Goal: Task Accomplishment & Management: Manage account settings

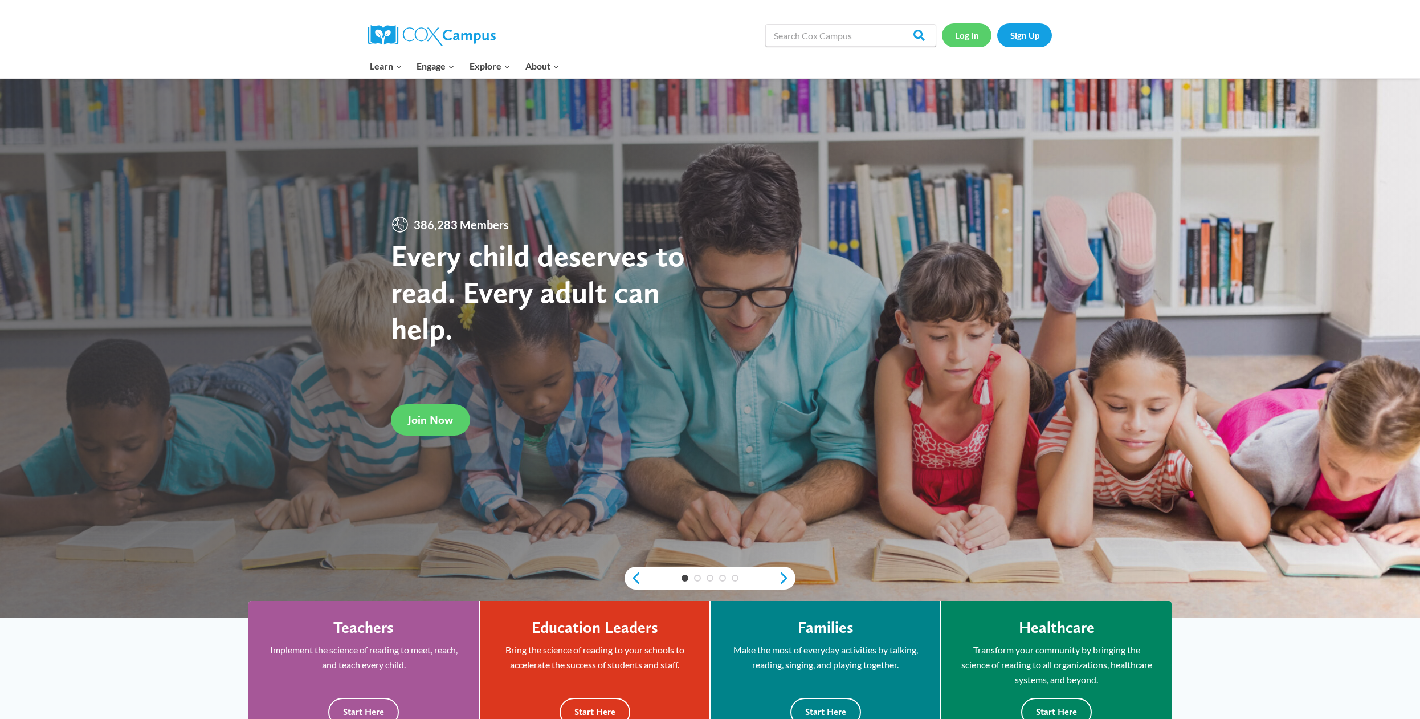
click at [959, 35] on link "Log In" at bounding box center [967, 34] width 50 height 23
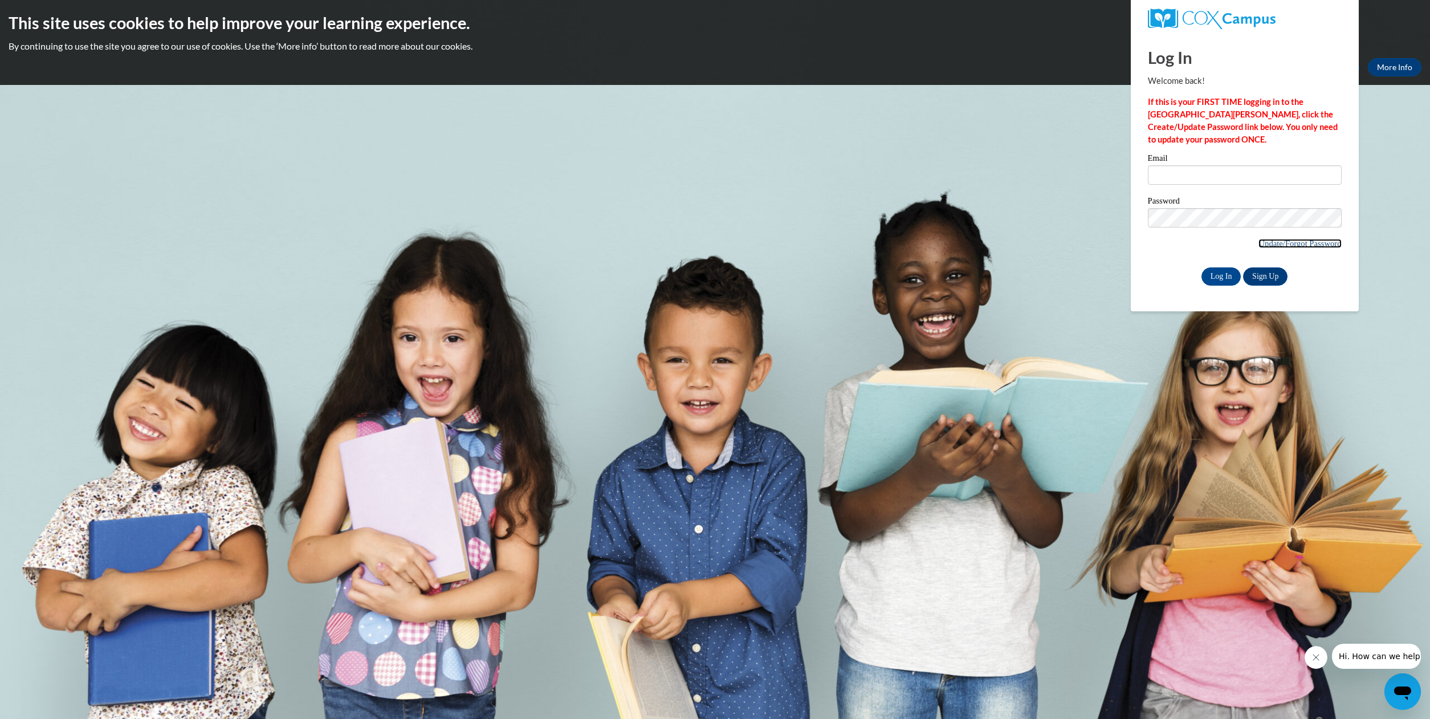
click at [1269, 246] on link "Update/Forgot Password" at bounding box center [1299, 243] width 83 height 9
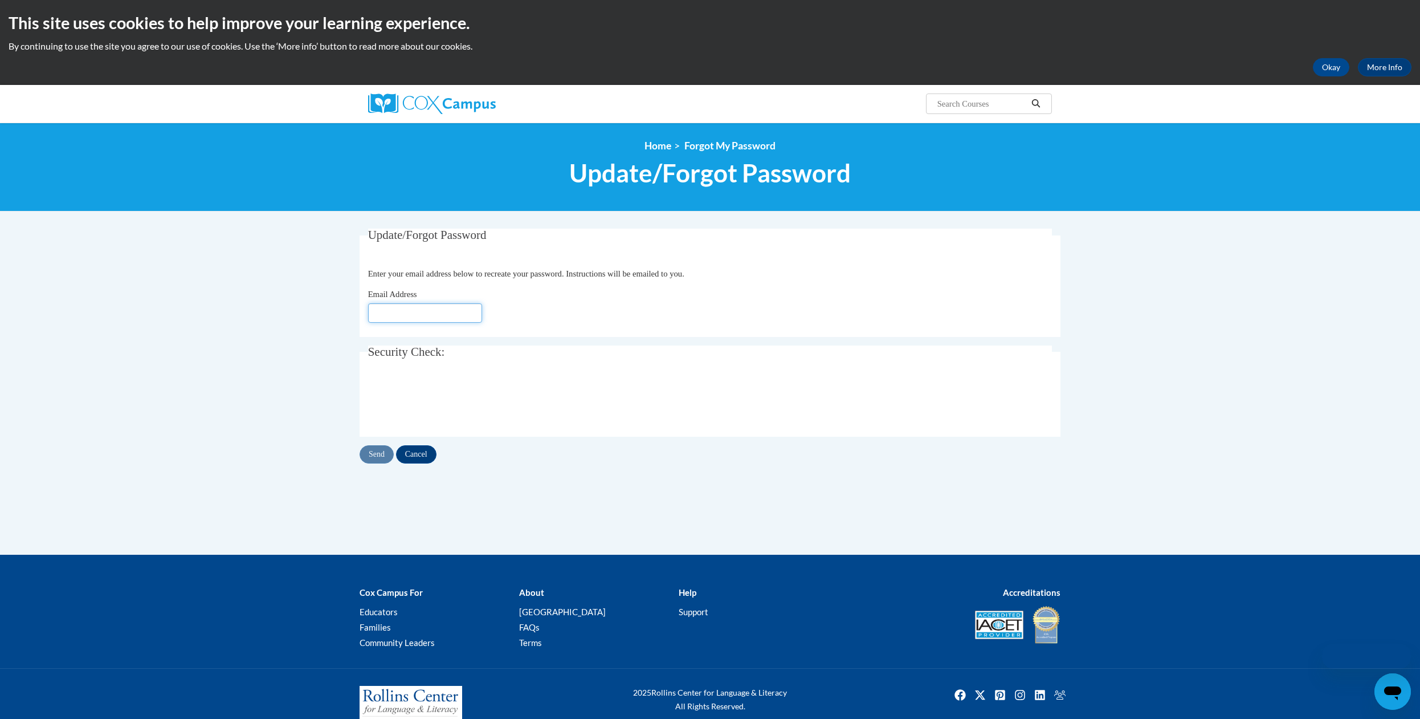
click at [469, 316] on input "Email Address" at bounding box center [425, 312] width 114 height 19
type input "kcn5@msstate.edu"
click at [379, 456] on input "Send" at bounding box center [377, 454] width 34 height 18
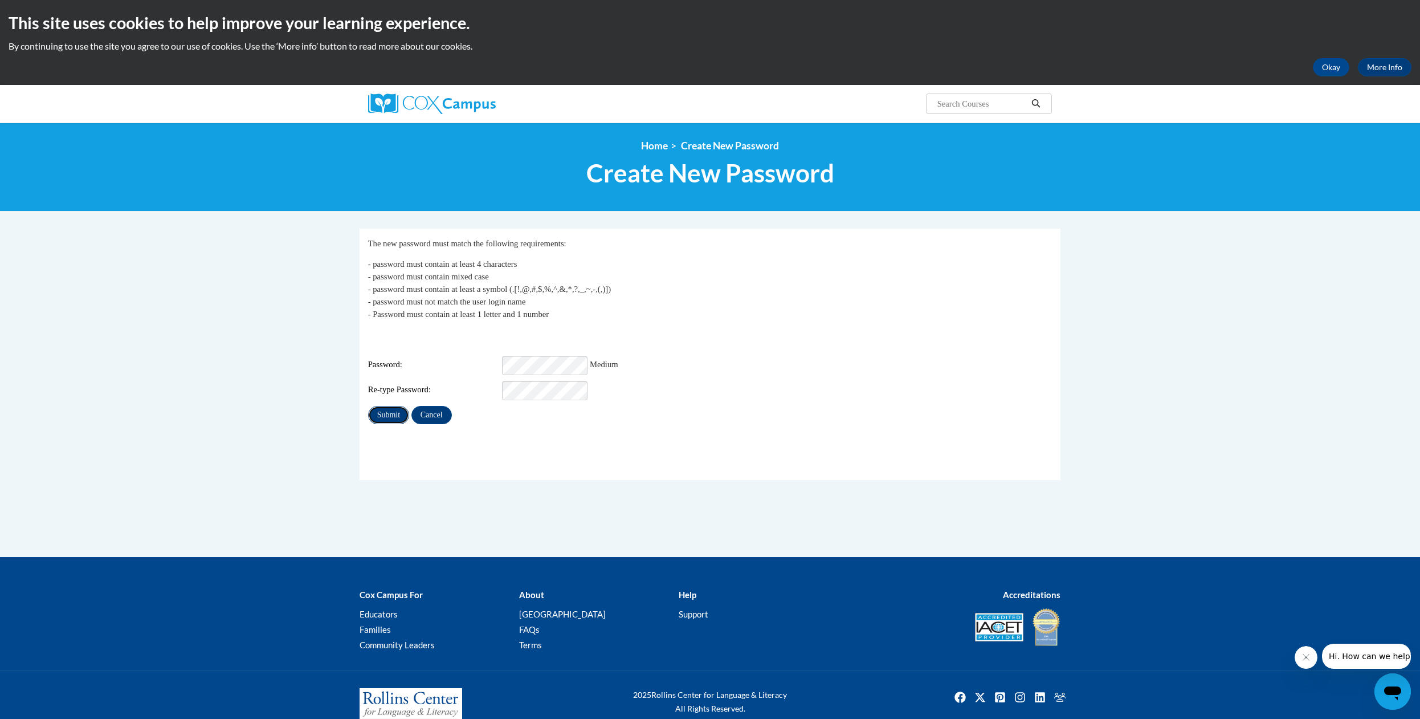
click at [395, 409] on input "Submit" at bounding box center [388, 415] width 41 height 18
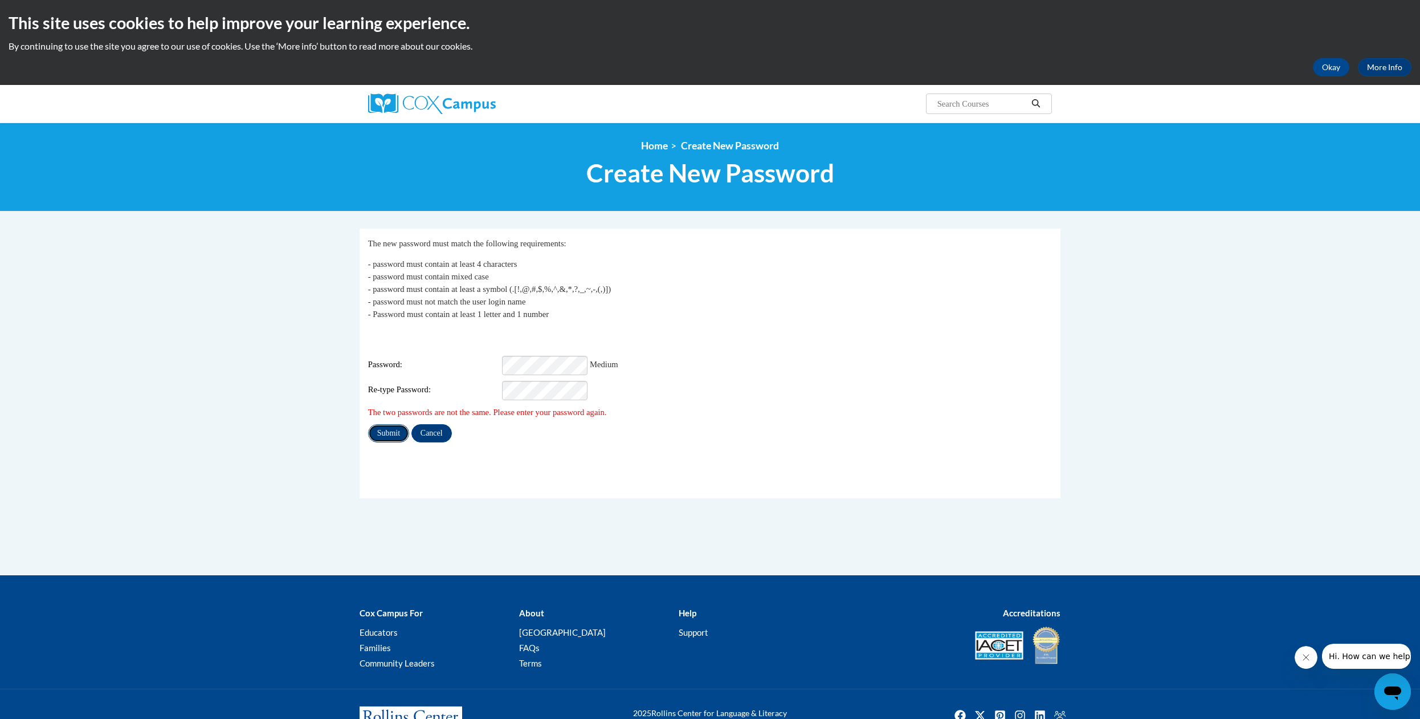
click at [397, 424] on input "Submit" at bounding box center [388, 433] width 41 height 18
click at [389, 424] on input "Submit" at bounding box center [388, 433] width 41 height 18
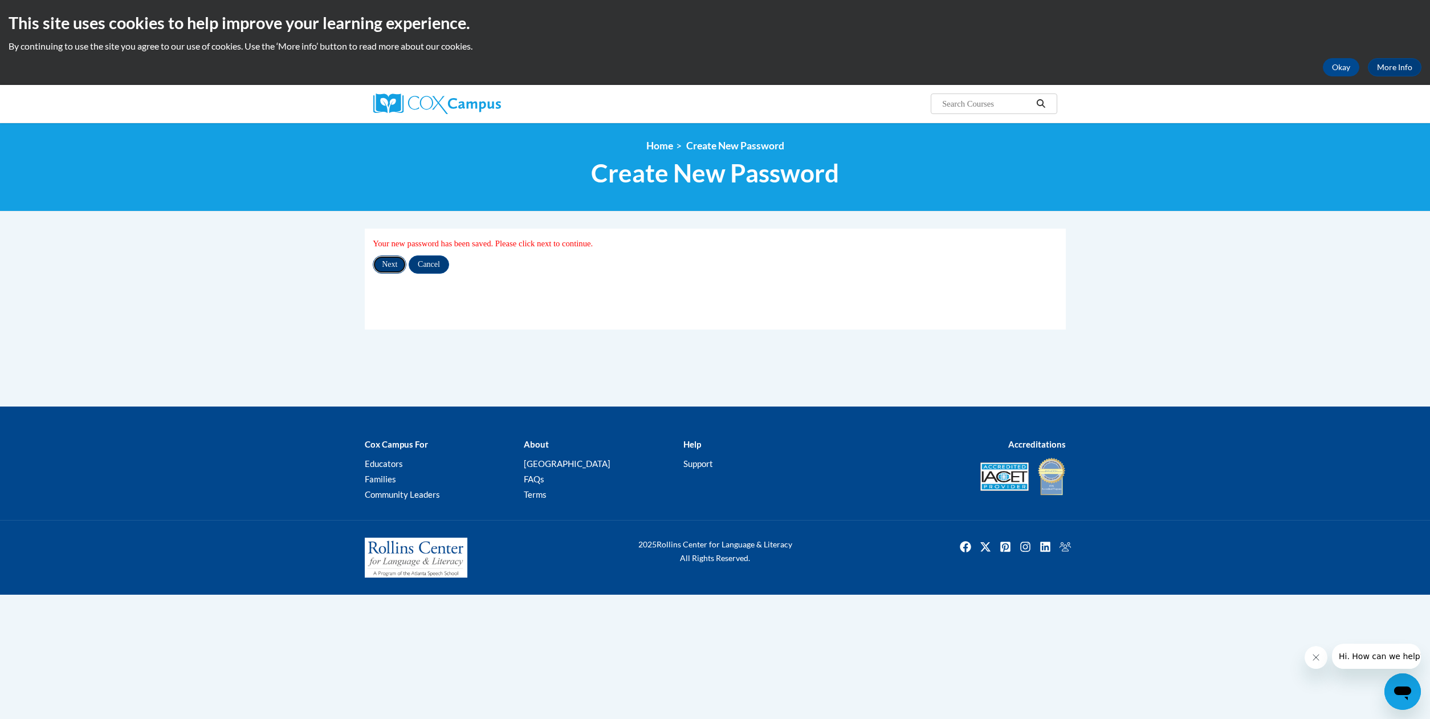
click at [397, 266] on input "Next" at bounding box center [390, 264] width 34 height 18
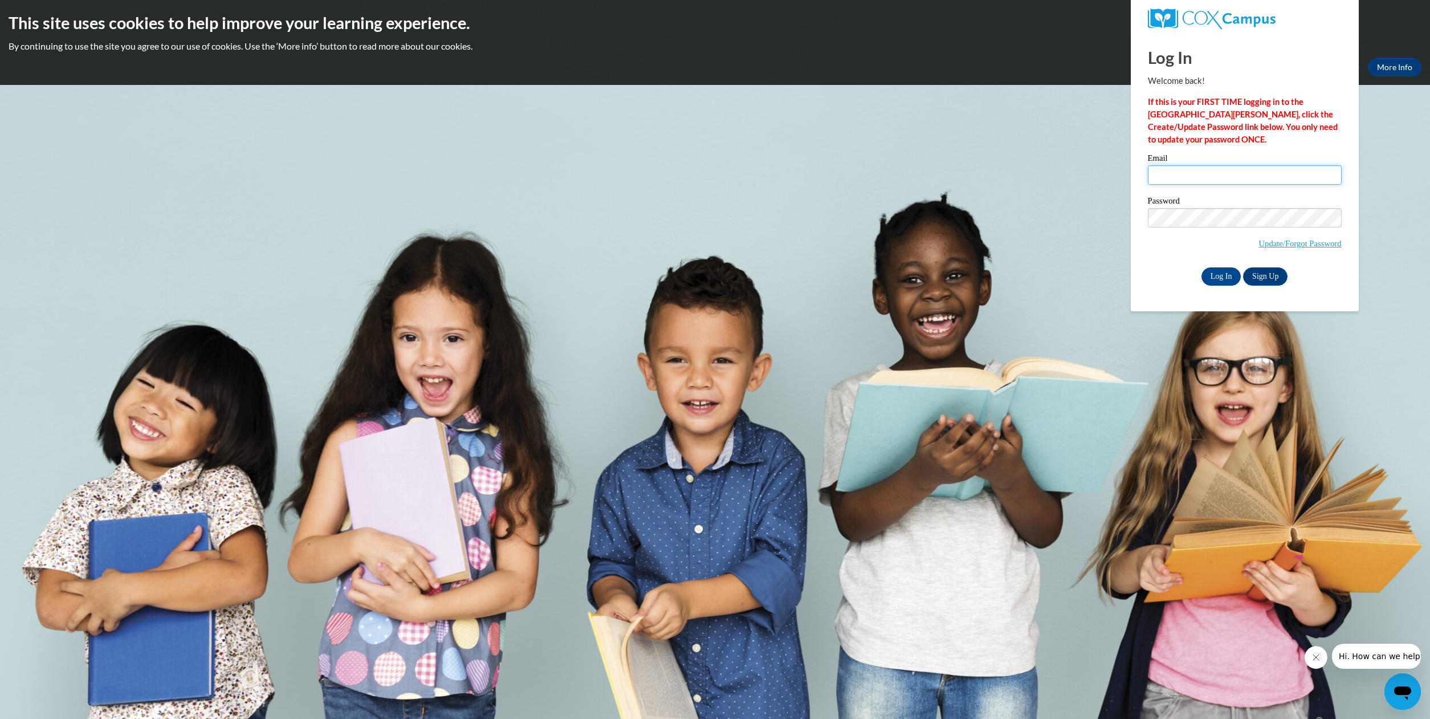
click at [1171, 173] on input "Email" at bounding box center [1245, 174] width 194 height 19
type input "c"
type input "[EMAIL_ADDRESS][DOMAIN_NAME]"
click at [1201, 267] on input "Log In" at bounding box center [1221, 276] width 40 height 18
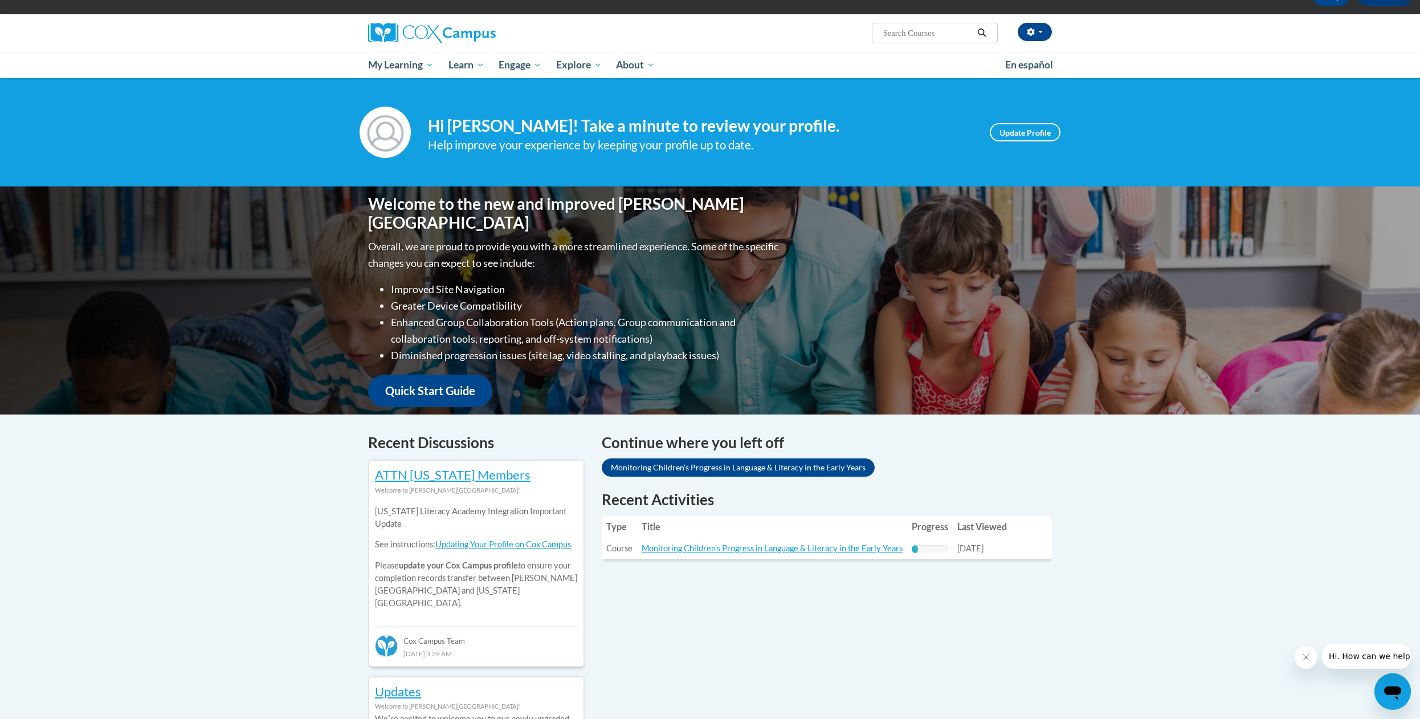
scroll to position [116, 0]
